Goal: Complete application form

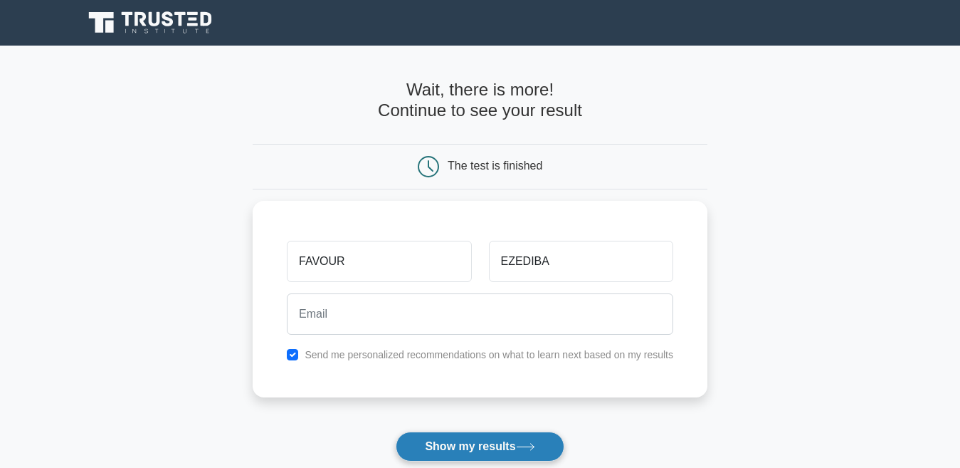
type input "EZEDIBA"
click at [463, 450] on button "Show my results" at bounding box center [480, 446] width 168 height 30
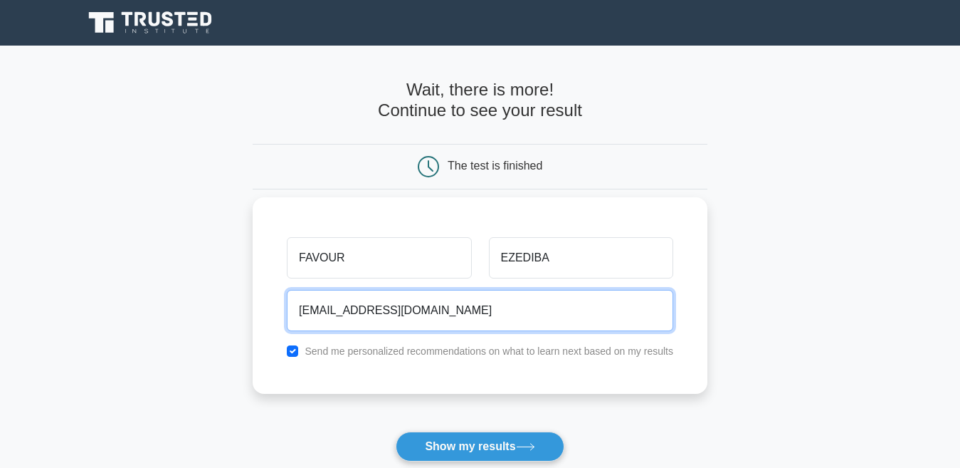
click at [301, 310] on input "[EMAIL_ADDRESS][DOMAIN_NAME]" at bounding box center [480, 310] width 387 height 41
click at [342, 328] on input "favour25@gmail.com" at bounding box center [480, 310] width 387 height 41
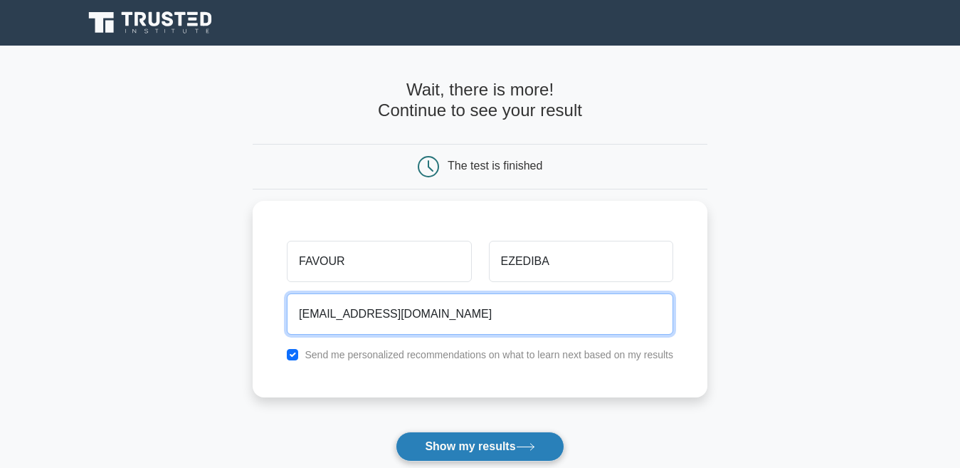
type input "favour25@gmail.com"
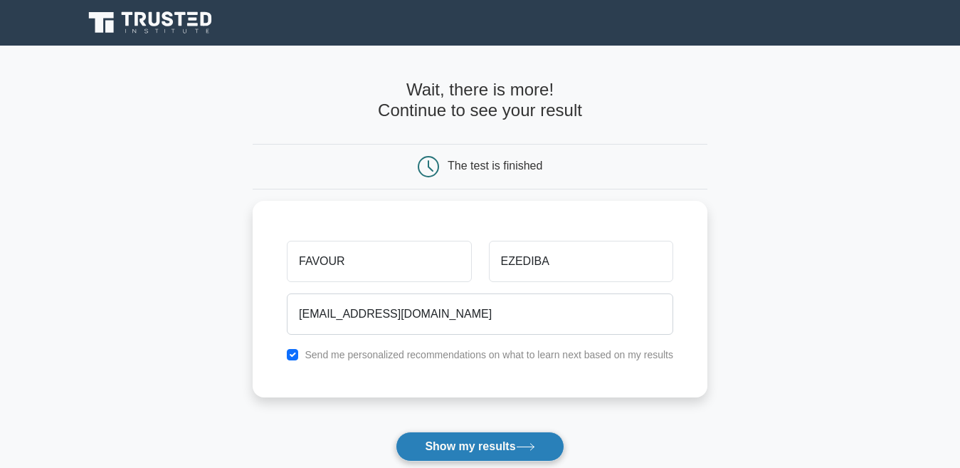
click at [478, 440] on button "Show my results" at bounding box center [480, 446] width 168 height 30
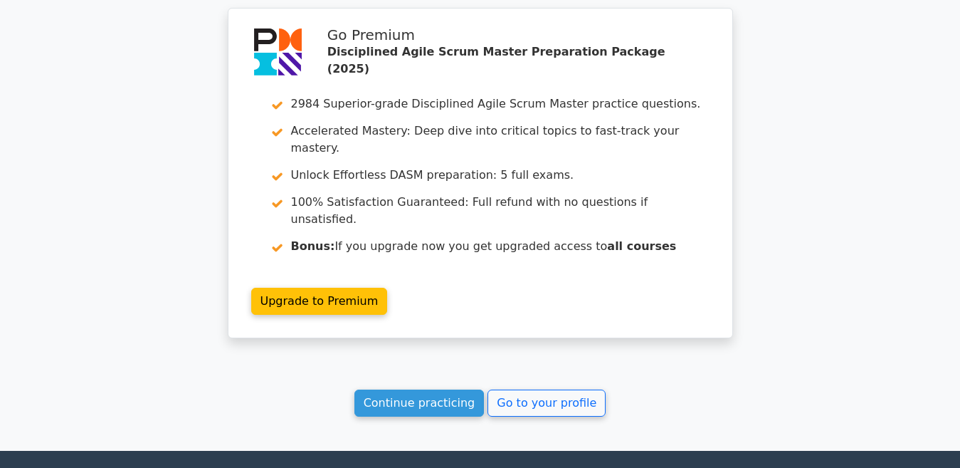
scroll to position [2440, 0]
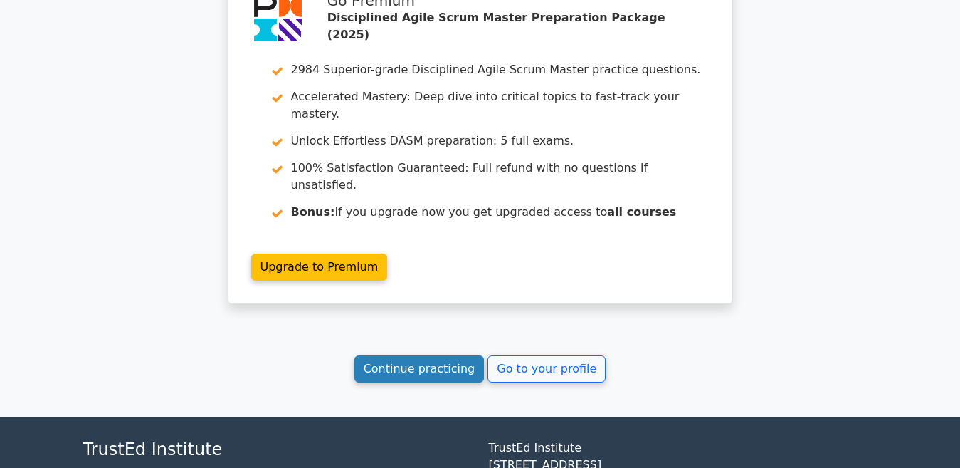
click at [465, 355] on link "Continue practicing" at bounding box center [419, 368] width 130 height 27
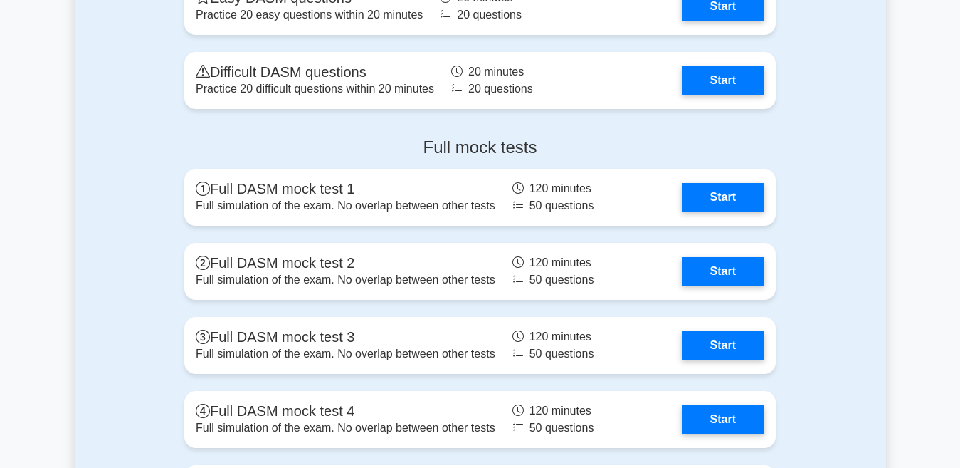
scroll to position [4275, 0]
